Goal: Find specific page/section

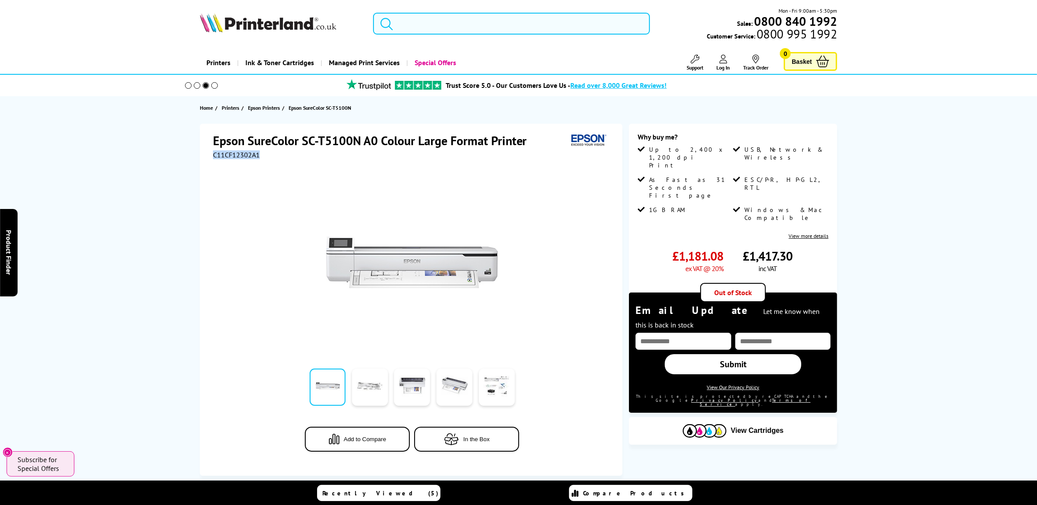
click at [464, 21] on input "search" at bounding box center [511, 24] width 276 height 22
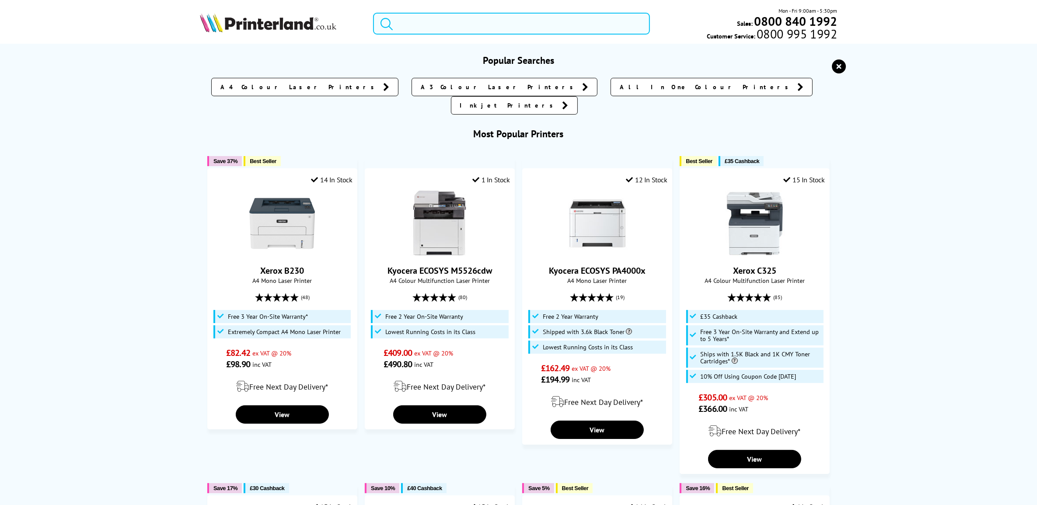
paste input "C11CH70401"
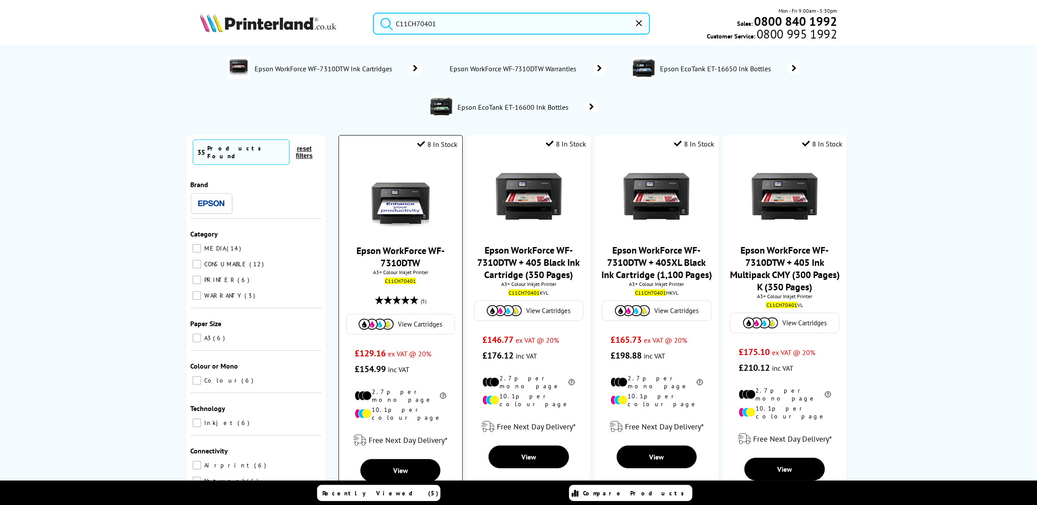
type input "C11CH70401"
click at [396, 244] on link "Epson WorkForce WF-7310DTW" at bounding box center [400, 256] width 88 height 24
